Goal: Obtain resource: Obtain resource

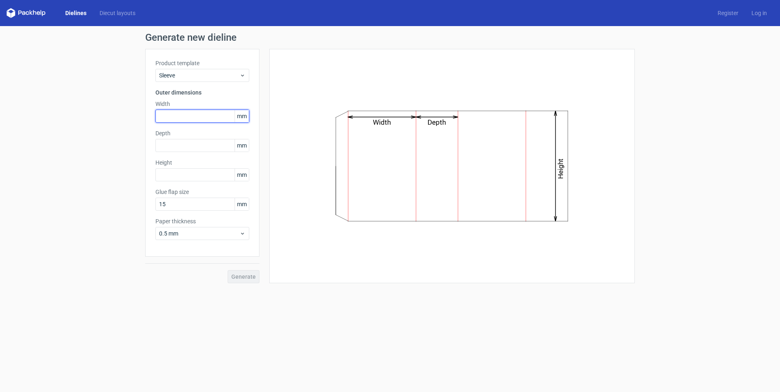
click at [183, 116] on input "text" at bounding box center [202, 116] width 94 height 13
type input "210"
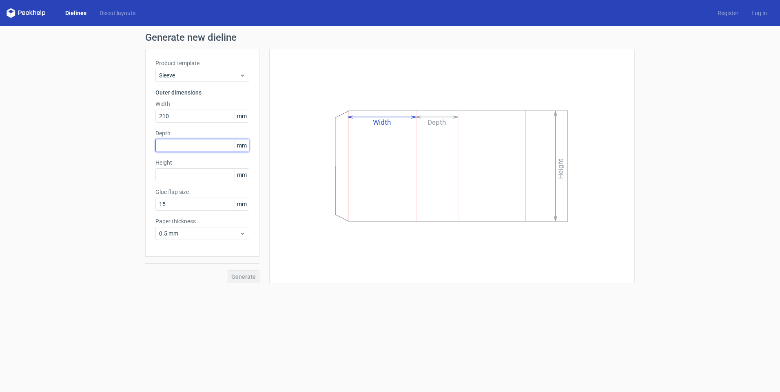
click at [198, 143] on input "text" at bounding box center [202, 145] width 94 height 13
type input "36"
click at [191, 117] on input "210" at bounding box center [202, 116] width 94 height 13
drag, startPoint x: 191, startPoint y: 117, endPoint x: 118, endPoint y: 104, distance: 74.1
click at [133, 106] on div "Generate new dieline Product template Sleeve Outer dimensions Width 210 mm Dept…" at bounding box center [390, 158] width 780 height 264
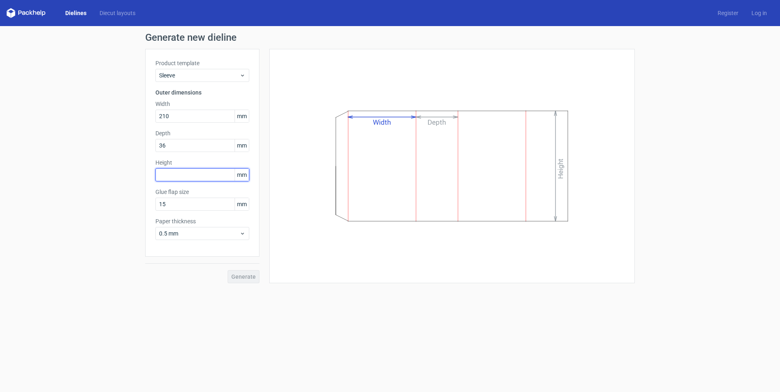
click at [165, 173] on input "text" at bounding box center [202, 174] width 94 height 13
drag, startPoint x: 165, startPoint y: 173, endPoint x: 89, endPoint y: 178, distance: 76.0
click at [89, 178] on div "Generate new dieline Product template Sleeve Outer dimensions Width 210 mm Dept…" at bounding box center [390, 158] width 780 height 264
type input "310"
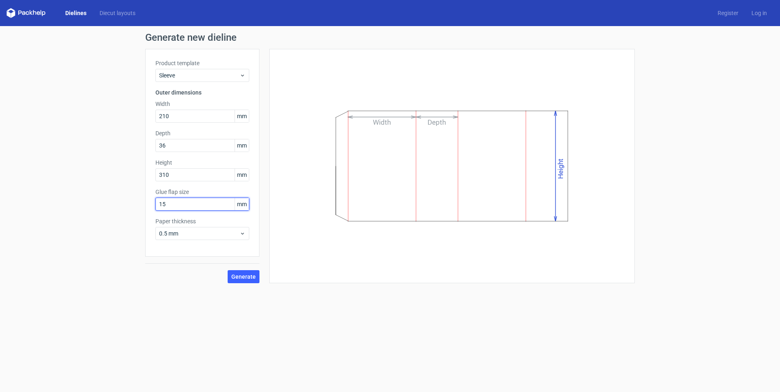
click at [189, 204] on input "15" at bounding box center [202, 204] width 94 height 13
drag, startPoint x: 189, startPoint y: 204, endPoint x: 106, endPoint y: 193, distance: 83.1
click at [106, 193] on div "Generate new dieline Product template Sleeve Outer dimensions Width 210 mm Dept…" at bounding box center [390, 158] width 780 height 264
drag, startPoint x: 164, startPoint y: 204, endPoint x: 145, endPoint y: 198, distance: 20.0
click at [145, 198] on div "Generate new dieline Product template Sleeve Outer dimensions Width 210 mm Dept…" at bounding box center [390, 158] width 780 height 264
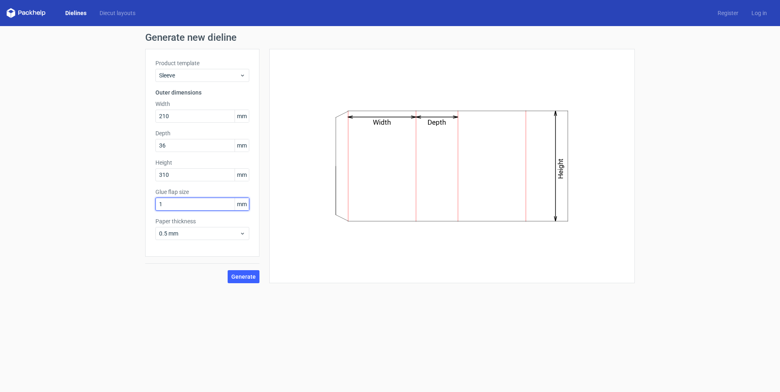
type input "15"
click at [237, 278] on span "Generate" at bounding box center [243, 277] width 24 height 6
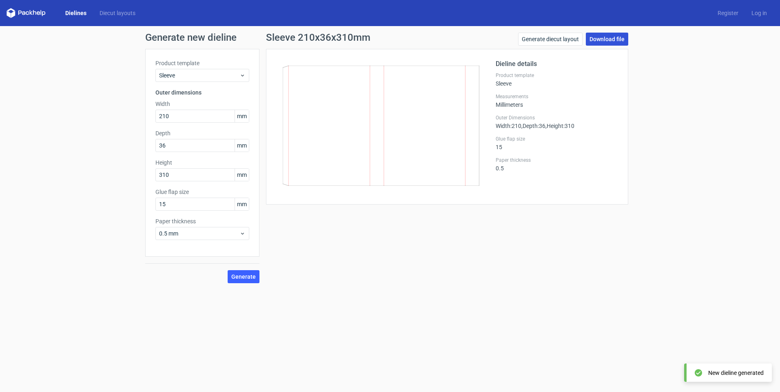
click at [609, 37] on link "Download file" at bounding box center [606, 39] width 42 height 13
